Goal: Information Seeking & Learning: Check status

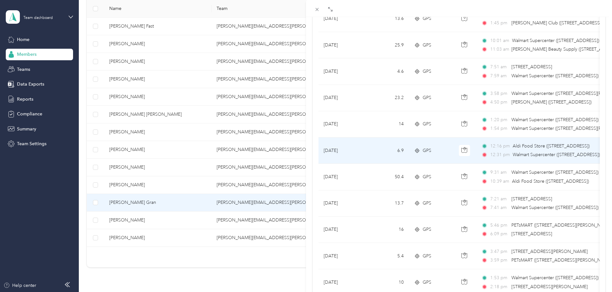
scroll to position [288, 0]
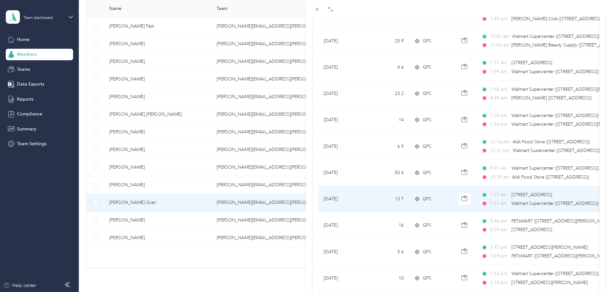
click at [364, 198] on td "[DATE]" at bounding box center [342, 199] width 48 height 26
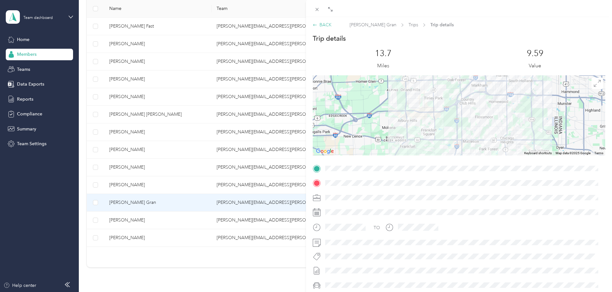
click at [322, 24] on div "BACK" at bounding box center [322, 24] width 19 height 7
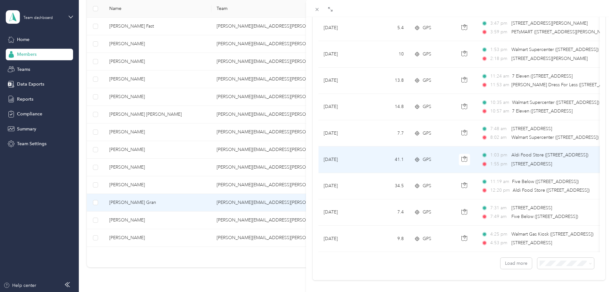
scroll to position [513, 0]
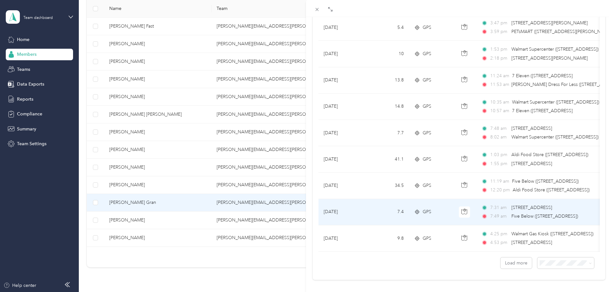
click at [367, 216] on td "7.4" at bounding box center [388, 212] width 42 height 26
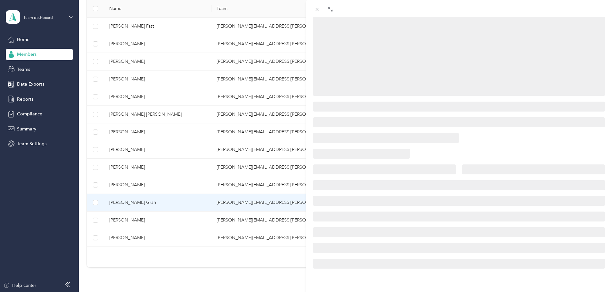
scroll to position [78, 0]
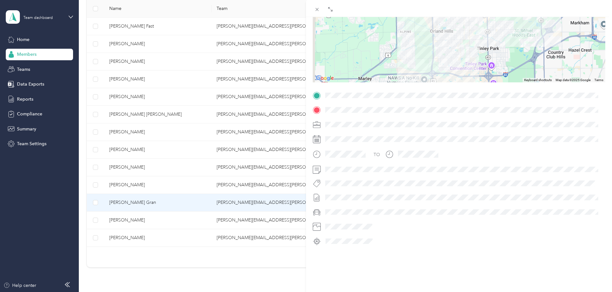
drag, startPoint x: 484, startPoint y: 145, endPoint x: 487, endPoint y: 173, distance: 28.0
click at [487, 173] on div "TO" at bounding box center [459, 168] width 293 height 156
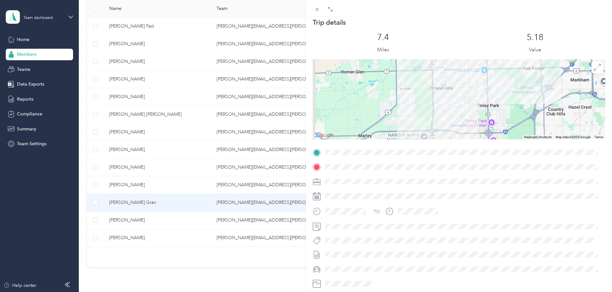
scroll to position [5, 0]
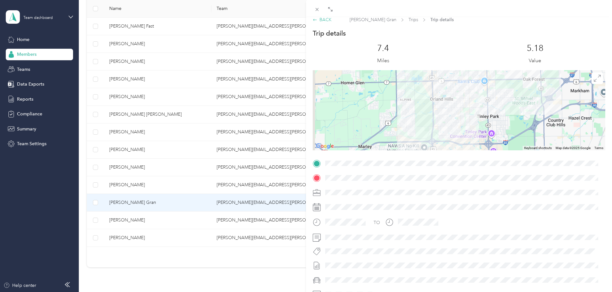
click at [324, 21] on div "BACK" at bounding box center [322, 19] width 19 height 7
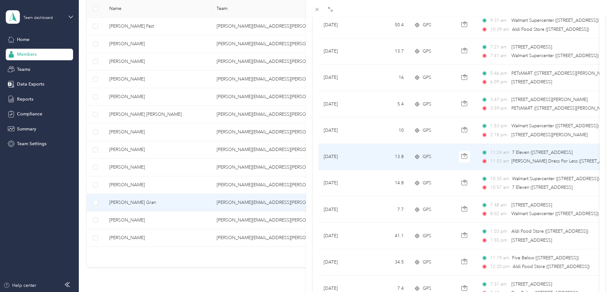
scroll to position [486, 0]
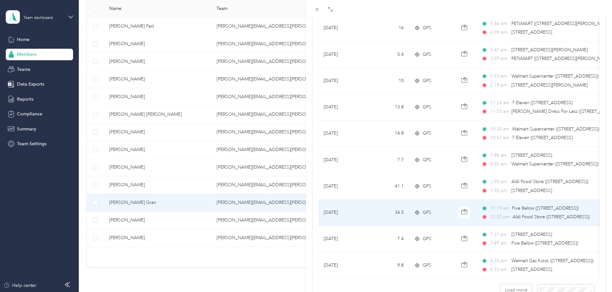
click at [379, 211] on td "34.5" at bounding box center [388, 213] width 42 height 26
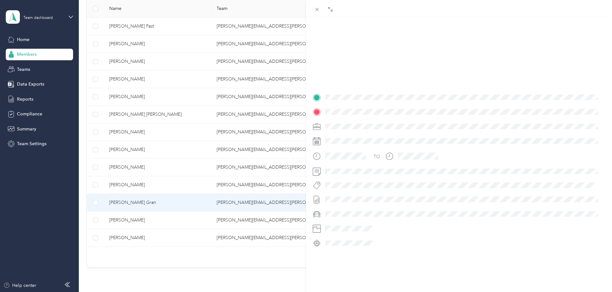
scroll to position [78, 0]
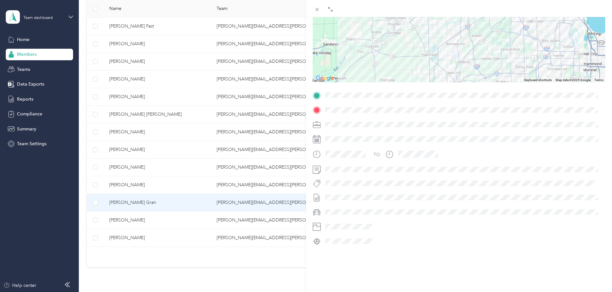
drag, startPoint x: 467, startPoint y: 138, endPoint x: 467, endPoint y: 148, distance: 9.9
click at [467, 148] on div "TO" at bounding box center [459, 168] width 293 height 156
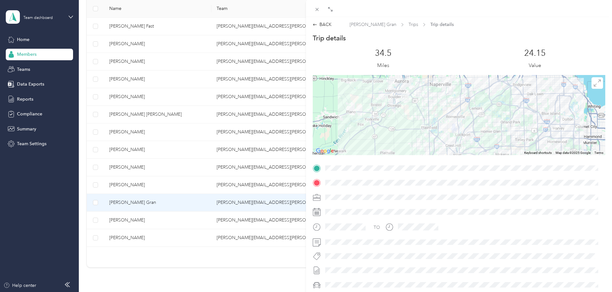
scroll to position [0, 0]
click at [326, 25] on div "BACK" at bounding box center [322, 24] width 19 height 7
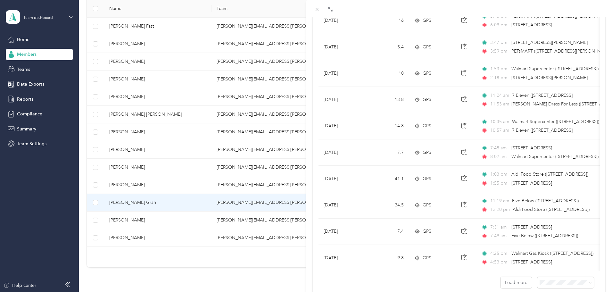
scroll to position [527, 0]
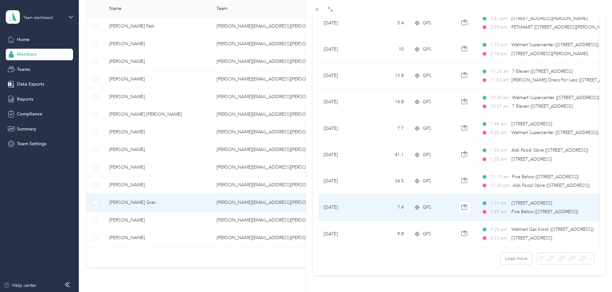
click at [376, 199] on td "7.4" at bounding box center [388, 207] width 42 height 26
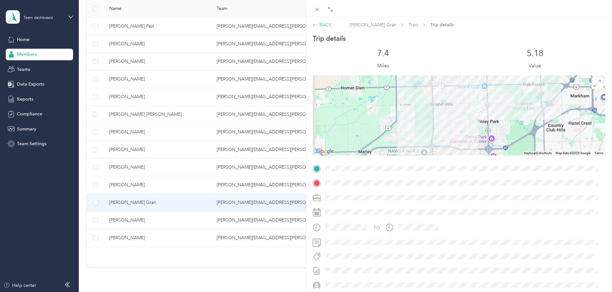
click at [327, 24] on div "BACK" at bounding box center [322, 24] width 19 height 7
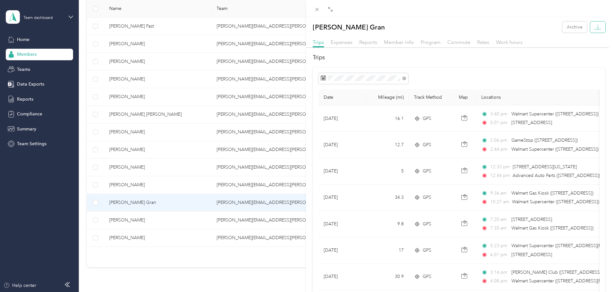
click at [595, 28] on icon "button" at bounding box center [598, 27] width 6 height 6
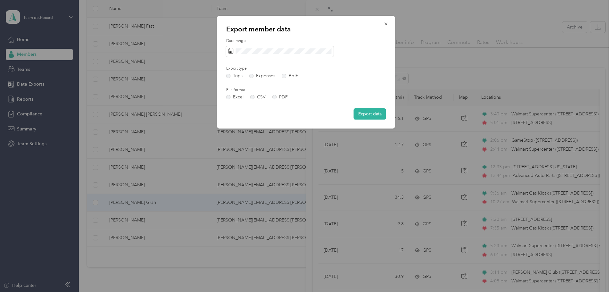
click at [376, 115] on button "Export data" at bounding box center [370, 113] width 32 height 11
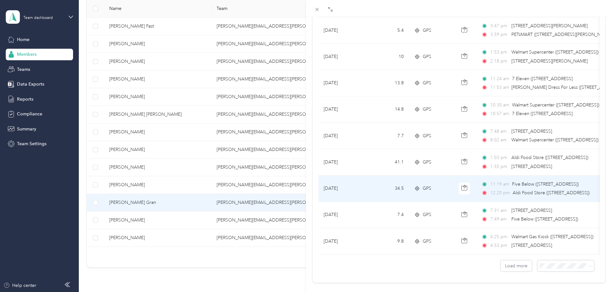
scroll to position [527, 0]
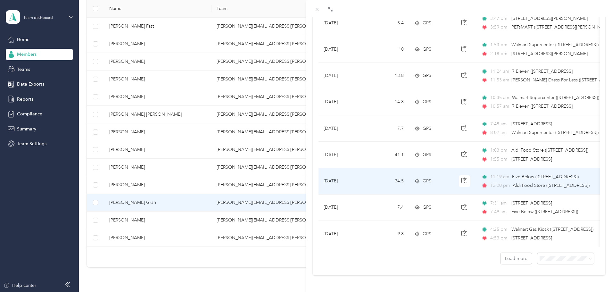
click at [361, 169] on td "[DATE]" at bounding box center [342, 181] width 48 height 26
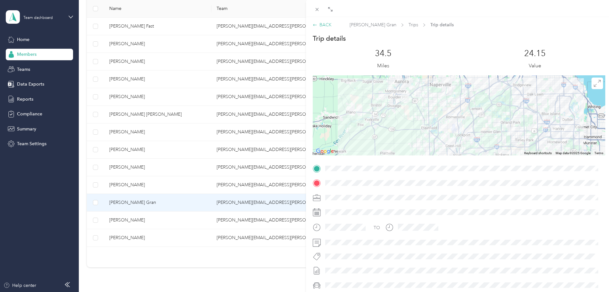
click at [328, 25] on div "BACK" at bounding box center [322, 24] width 19 height 7
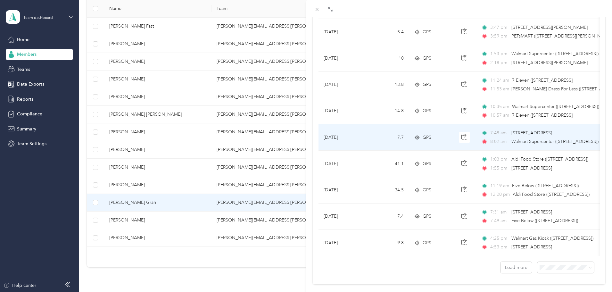
scroll to position [527, 0]
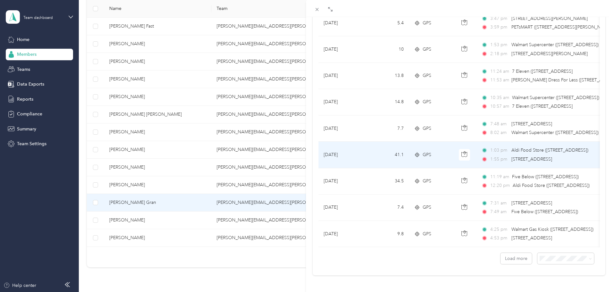
click at [372, 145] on td "41.1" at bounding box center [388, 155] width 42 height 26
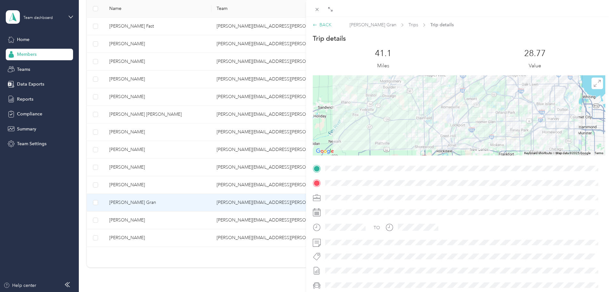
click at [326, 25] on div "BACK" at bounding box center [322, 24] width 19 height 7
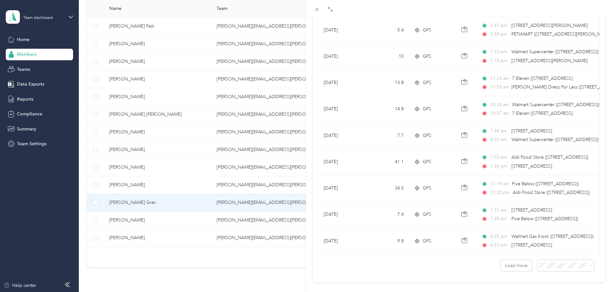
scroll to position [527, 0]
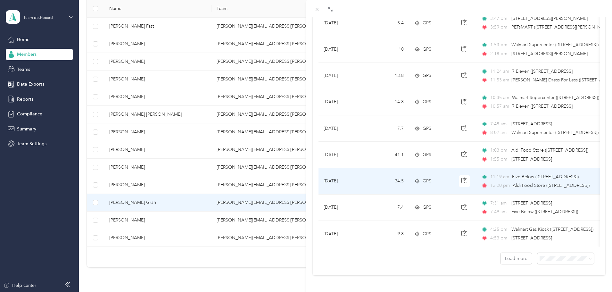
click at [351, 172] on td "[DATE]" at bounding box center [342, 181] width 48 height 26
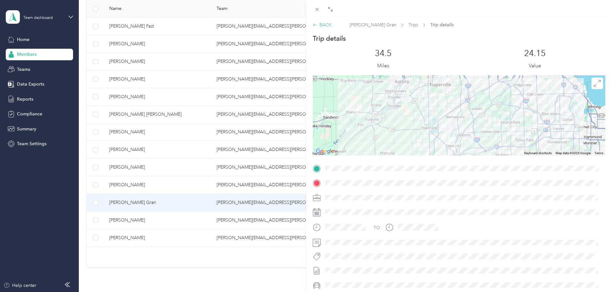
click at [321, 24] on div "BACK" at bounding box center [322, 24] width 19 height 7
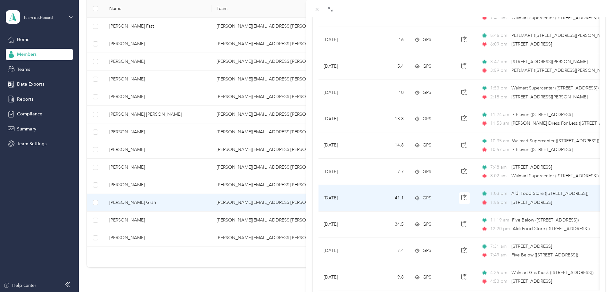
scroll to position [527, 0]
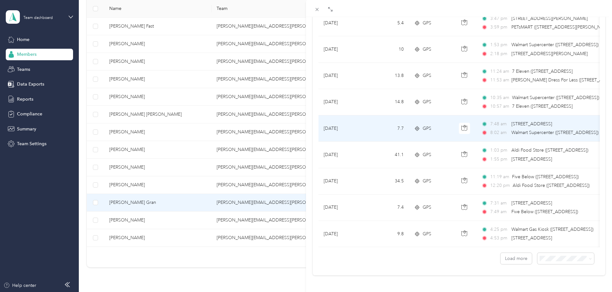
click at [346, 115] on td "[DATE]" at bounding box center [342, 128] width 48 height 26
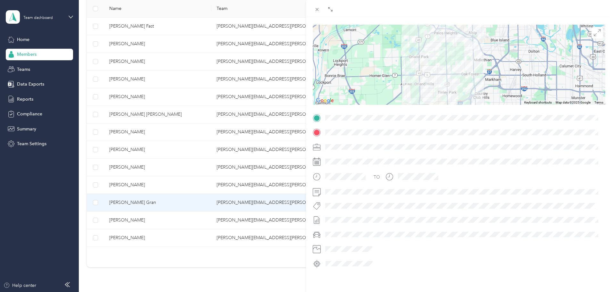
scroll to position [14, 0]
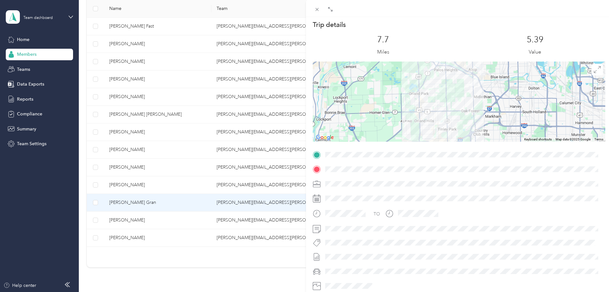
click at [500, 213] on div "TO" at bounding box center [459, 216] width 293 height 16
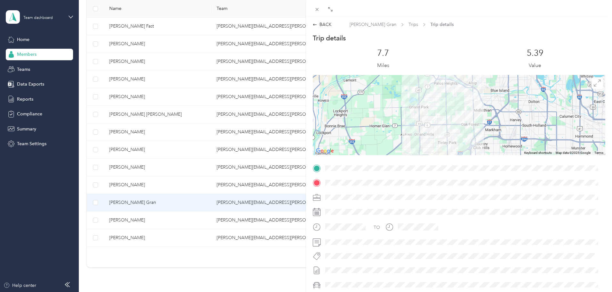
scroll to position [0, 0]
click at [322, 25] on div "BACK" at bounding box center [322, 24] width 19 height 7
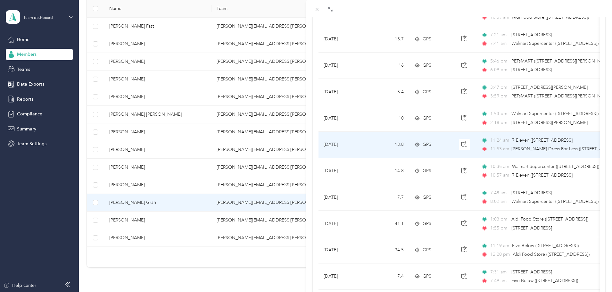
scroll to position [449, 0]
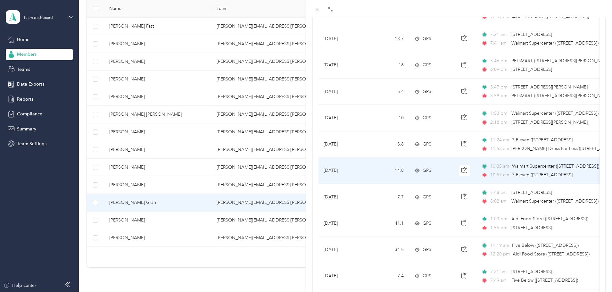
click at [363, 169] on td "[DATE]" at bounding box center [342, 171] width 48 height 26
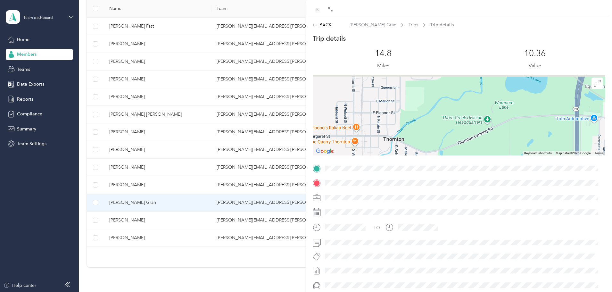
drag, startPoint x: 466, startPoint y: 112, endPoint x: 492, endPoint y: 212, distance: 103.4
click at [492, 212] on div "Trip details This trip cannot be edited because it is either under review, appr…" at bounding box center [459, 176] width 293 height 285
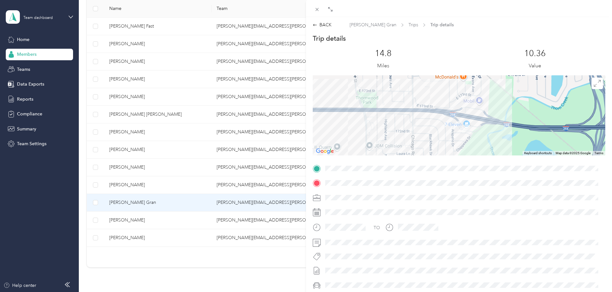
click at [495, 168] on div "Trip details This trip cannot be edited because it is either under review, appr…" at bounding box center [459, 176] width 293 height 285
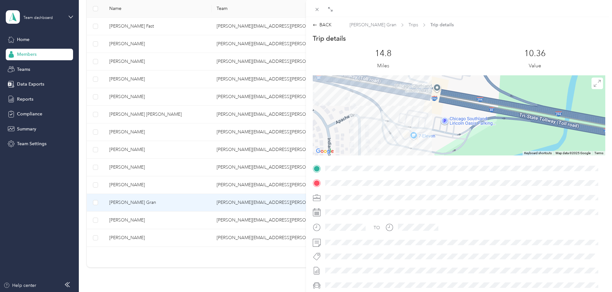
drag, startPoint x: 448, startPoint y: 110, endPoint x: 486, endPoint y: 178, distance: 77.2
click at [486, 178] on div "Trip details This trip cannot be edited because it is either under review, appr…" at bounding box center [459, 176] width 293 height 285
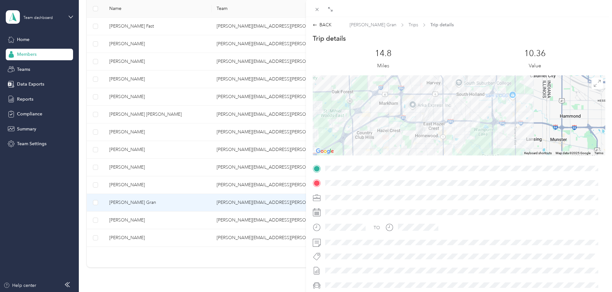
drag, startPoint x: 456, startPoint y: 131, endPoint x: 444, endPoint y: 106, distance: 27.2
click at [444, 106] on div at bounding box center [459, 115] width 293 height 80
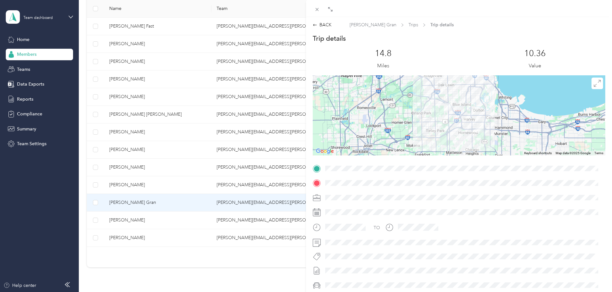
drag, startPoint x: 477, startPoint y: 127, endPoint x: 474, endPoint y: 111, distance: 16.0
click at [474, 111] on div at bounding box center [459, 115] width 293 height 80
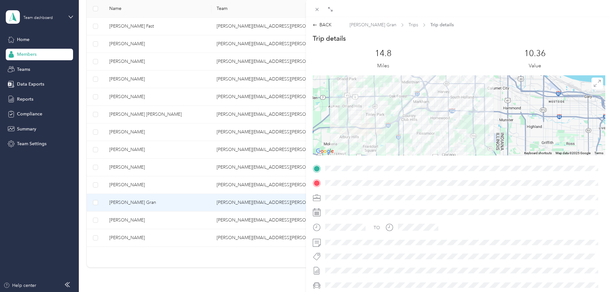
drag, startPoint x: 524, startPoint y: 119, endPoint x: 536, endPoint y: 97, distance: 24.8
click at [536, 97] on div at bounding box center [459, 115] width 293 height 80
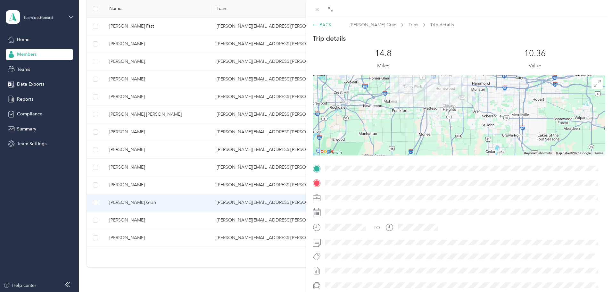
click at [325, 24] on div "BACK" at bounding box center [322, 24] width 19 height 7
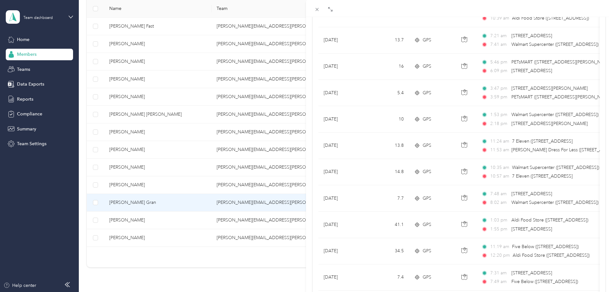
scroll to position [449, 0]
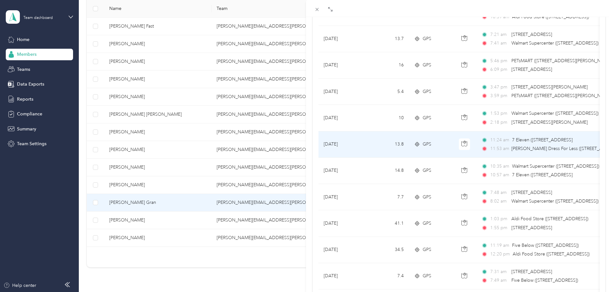
click at [357, 144] on td "[DATE]" at bounding box center [342, 144] width 48 height 26
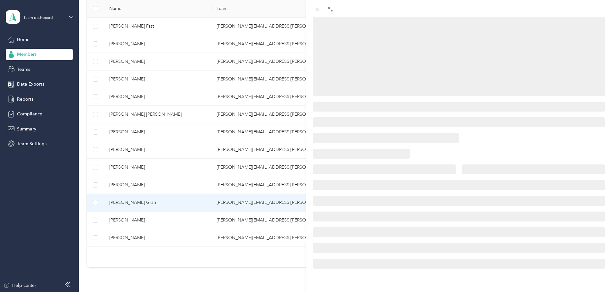
scroll to position [78, 0]
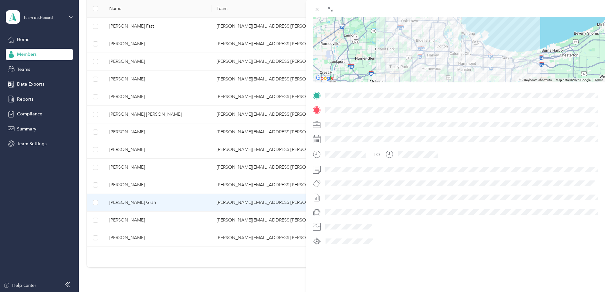
drag, startPoint x: 480, startPoint y: 68, endPoint x: 475, endPoint y: 75, distance: 8.5
click at [475, 75] on div at bounding box center [459, 42] width 293 height 80
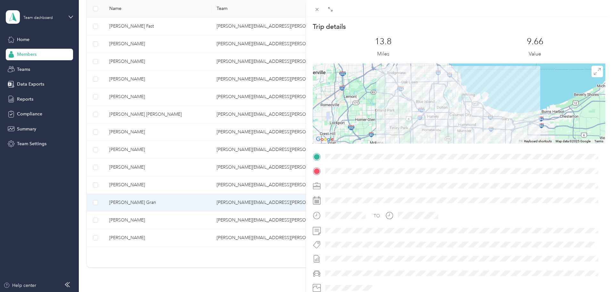
scroll to position [0, 0]
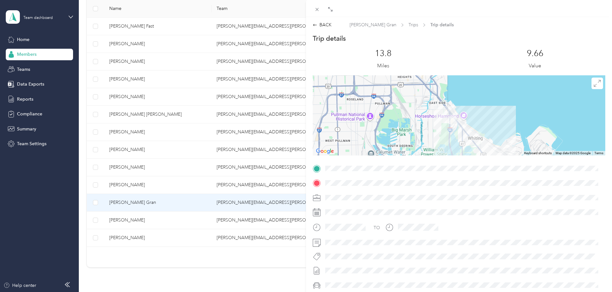
drag, startPoint x: 446, startPoint y: 90, endPoint x: 470, endPoint y: 143, distance: 58.7
click at [470, 143] on div at bounding box center [459, 115] width 293 height 80
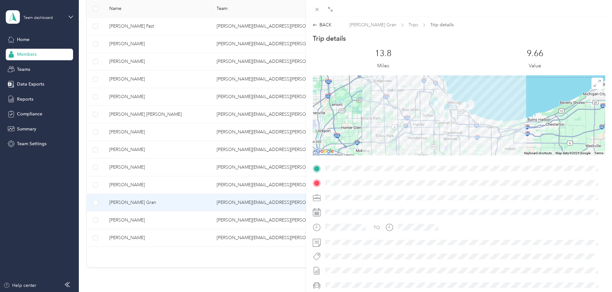
drag, startPoint x: 475, startPoint y: 132, endPoint x: 477, endPoint y: 118, distance: 14.5
click at [477, 118] on div at bounding box center [459, 115] width 293 height 80
click at [457, 237] on span at bounding box center [464, 242] width 282 height 10
click at [469, 253] on div at bounding box center [462, 256] width 279 height 7
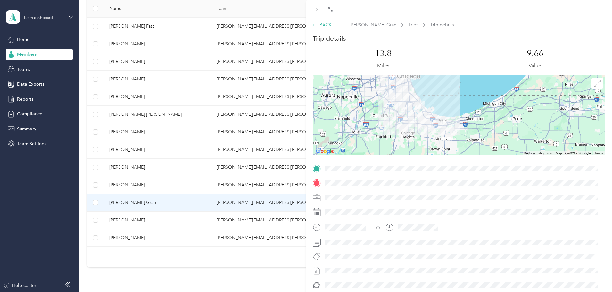
click at [327, 24] on div "BACK" at bounding box center [322, 24] width 19 height 7
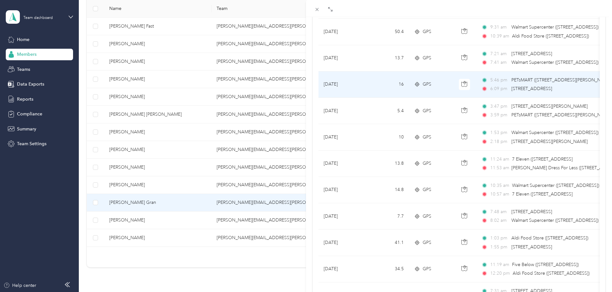
scroll to position [449, 0]
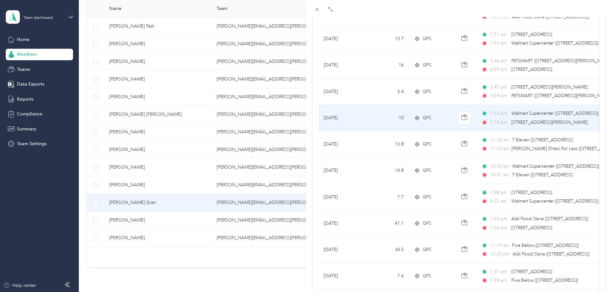
click at [364, 121] on td "[DATE]" at bounding box center [342, 118] width 48 height 26
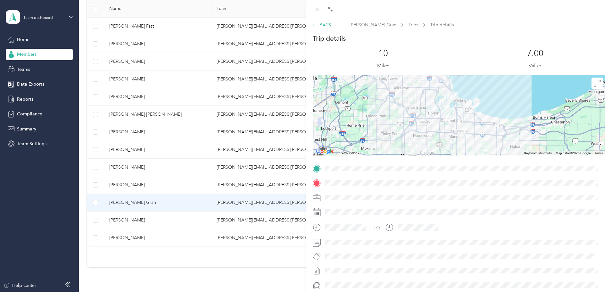
click at [325, 23] on div "BACK" at bounding box center [322, 24] width 19 height 7
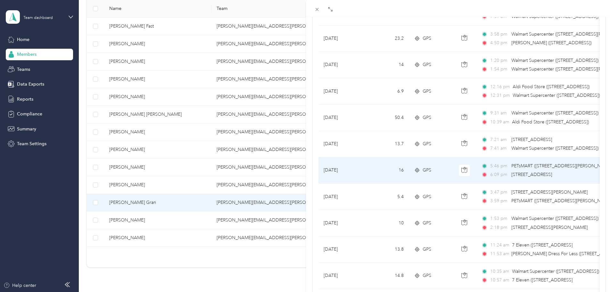
scroll to position [352, 0]
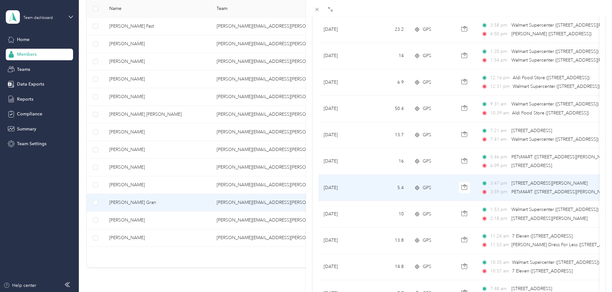
click at [364, 185] on td "[DATE]" at bounding box center [342, 188] width 48 height 26
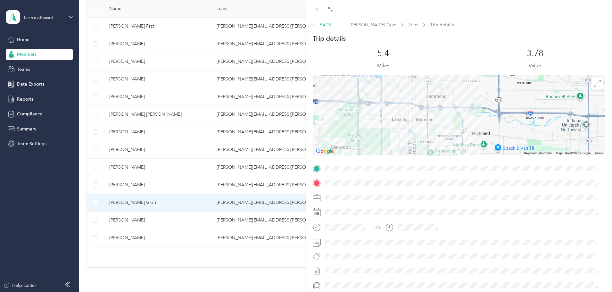
click at [326, 23] on div "BACK" at bounding box center [322, 24] width 19 height 7
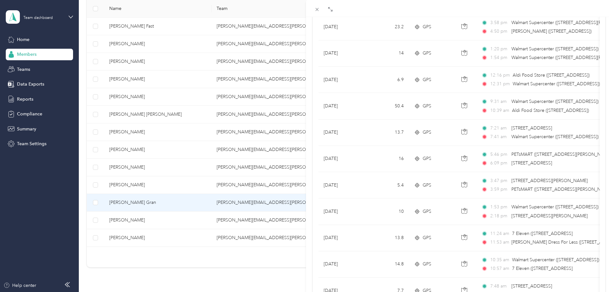
scroll to position [417, 0]
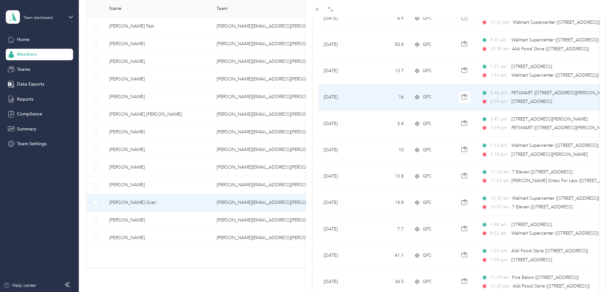
click at [372, 97] on td "16" at bounding box center [388, 97] width 42 height 26
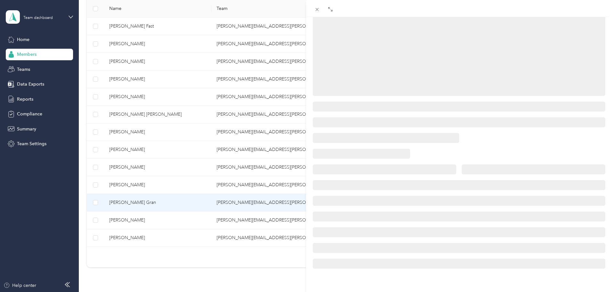
scroll to position [78, 0]
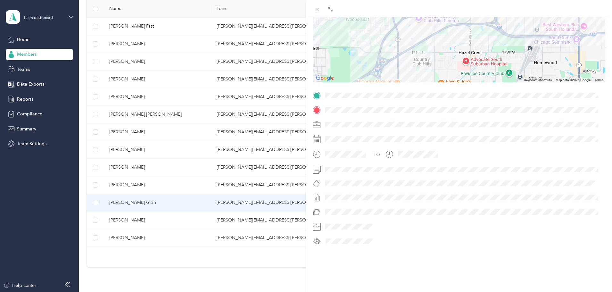
drag, startPoint x: 429, startPoint y: 57, endPoint x: 431, endPoint y: 82, distance: 25.1
click at [431, 82] on div "Trip details This trip cannot be edited because it is either under review, appr…" at bounding box center [459, 103] width 293 height 285
